Goal: Task Accomplishment & Management: Use online tool/utility

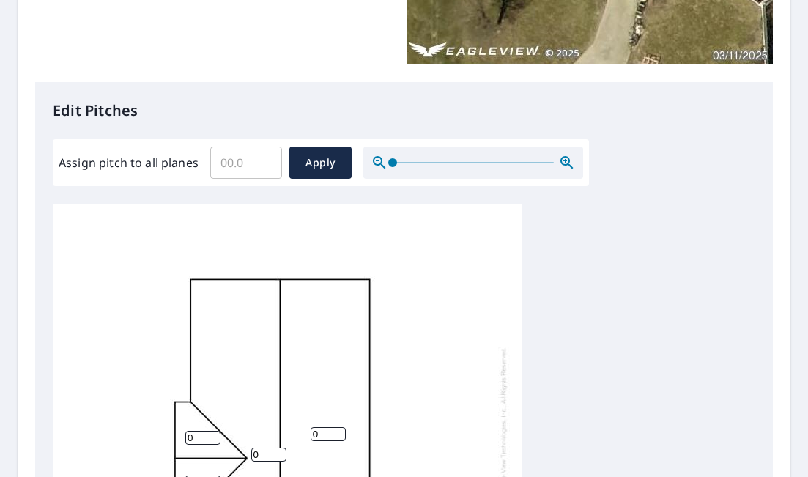
scroll to position [3, 0]
click at [266, 160] on input "0.1" at bounding box center [246, 162] width 72 height 41
click at [265, 160] on input "0.2" at bounding box center [246, 162] width 72 height 41
click at [265, 160] on input "0.3" at bounding box center [246, 162] width 72 height 41
click at [265, 160] on input "0.4" at bounding box center [246, 162] width 72 height 41
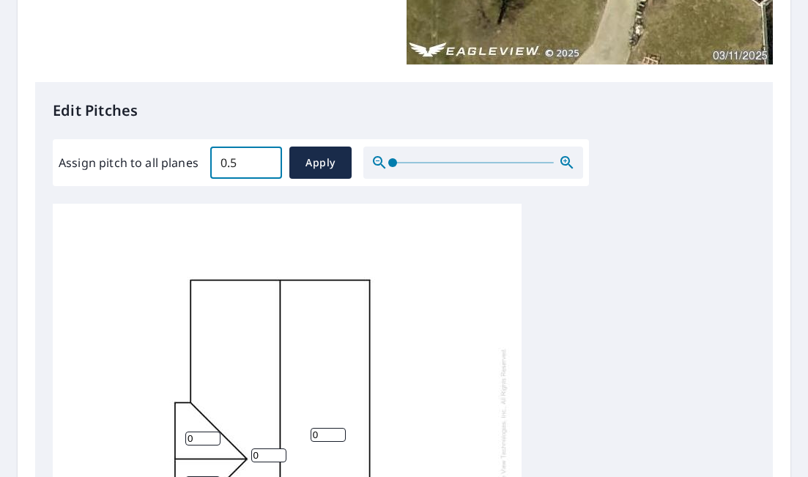
click at [265, 160] on input "0.5" at bounding box center [246, 162] width 72 height 41
drag, startPoint x: 221, startPoint y: 164, endPoint x: 239, endPoint y: 159, distance: 19.0
click at [239, 158] on input "0.5" at bounding box center [246, 162] width 72 height 41
type input "4"
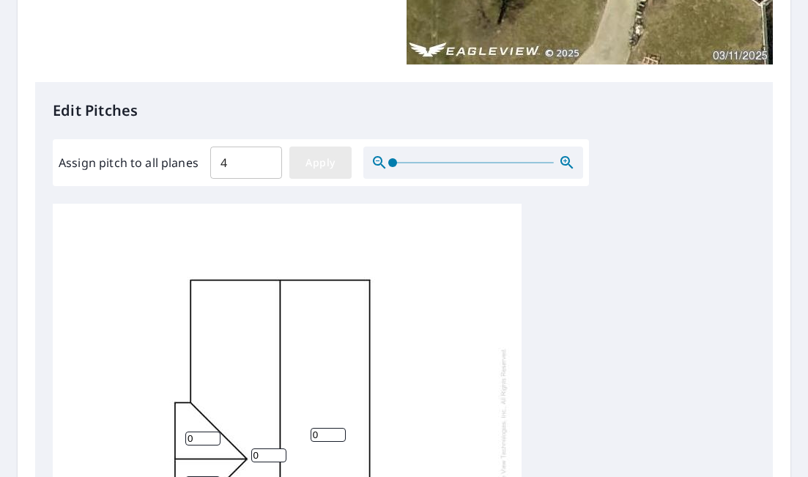
click at [315, 158] on span "Apply" at bounding box center [320, 163] width 39 height 18
type input "4"
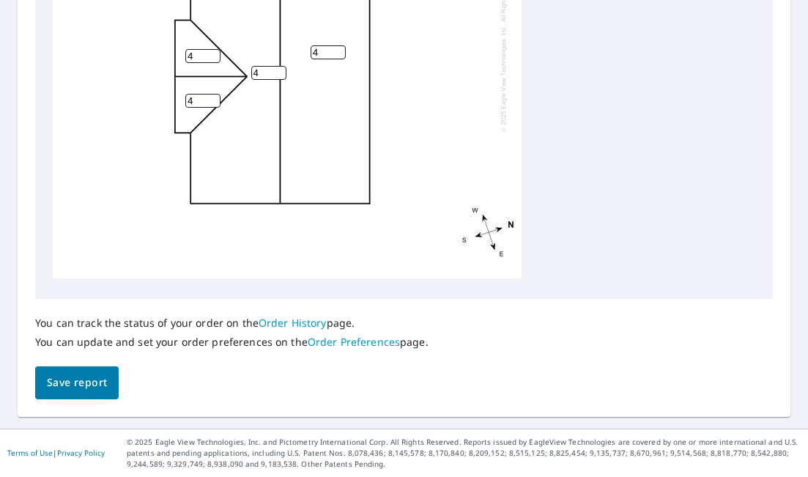
scroll to position [693, 0]
click at [95, 389] on span "Save report" at bounding box center [77, 383] width 60 height 18
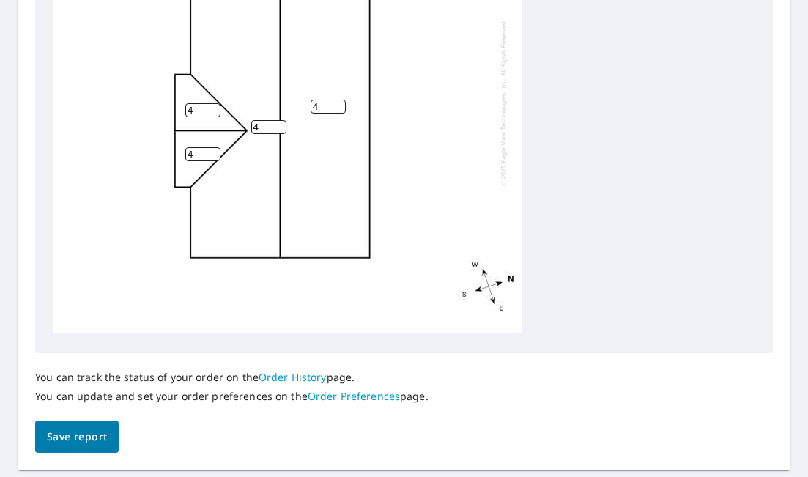
scroll to position [0, 0]
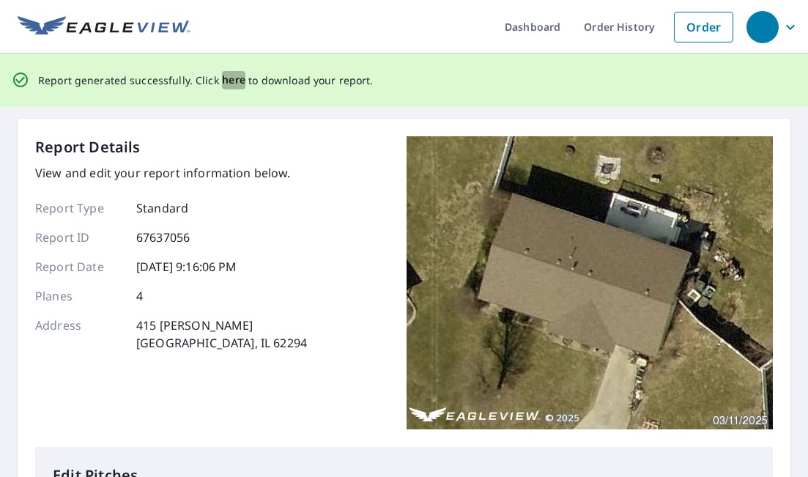
click at [235, 81] on span "here" at bounding box center [234, 80] width 24 height 18
